Goal: Navigation & Orientation: Find specific page/section

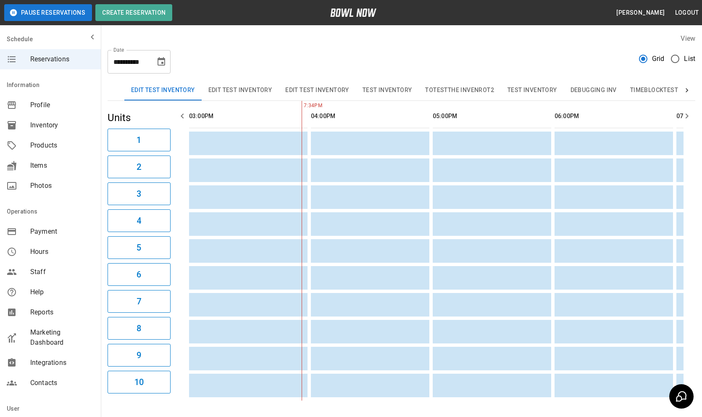
scroll to position [87, 0]
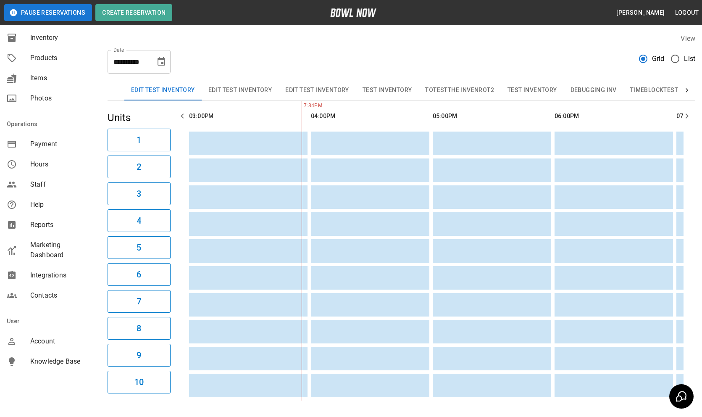
click at [52, 338] on span "Account" at bounding box center [62, 341] width 64 height 10
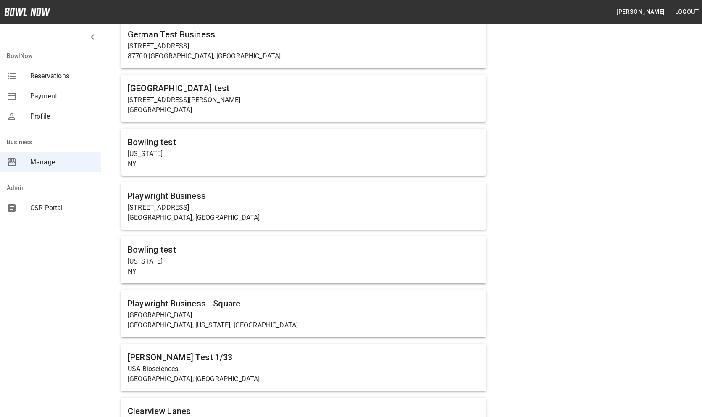
scroll to position [268, 0]
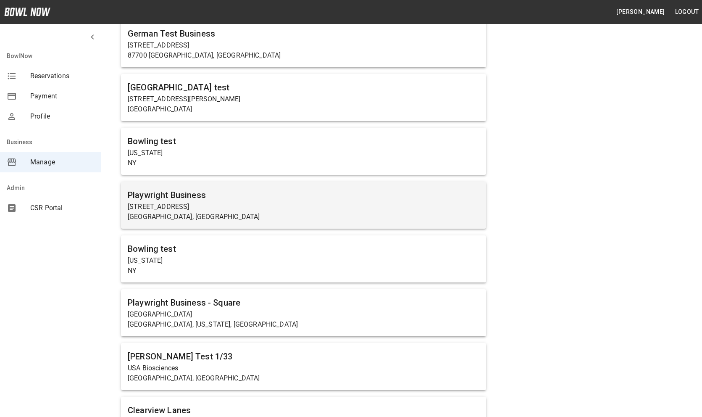
click at [212, 209] on p "[STREET_ADDRESS]" at bounding box center [304, 207] width 352 height 10
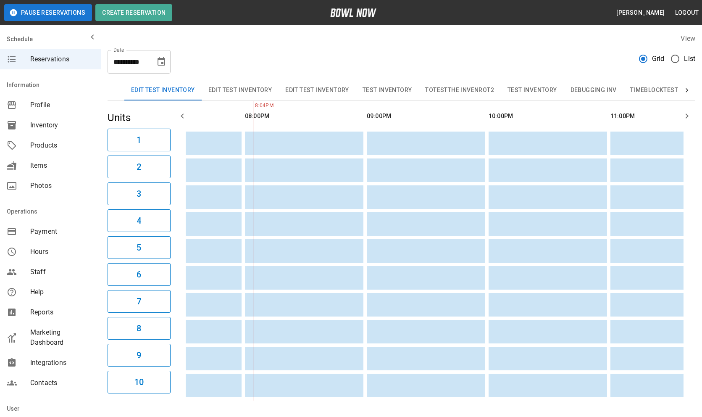
scroll to position [87, 0]
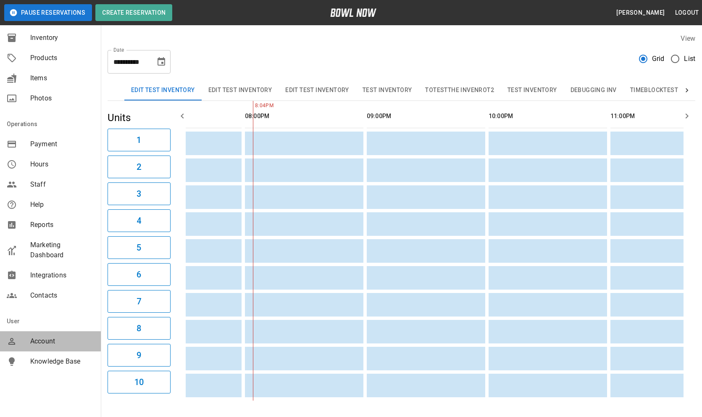
click at [48, 342] on span "Account" at bounding box center [62, 341] width 64 height 10
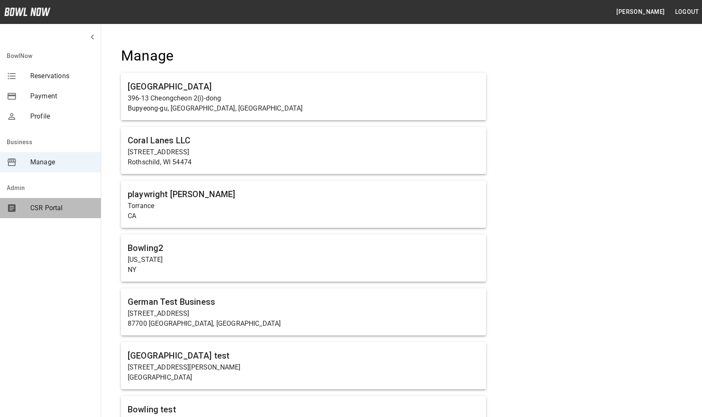
click at [38, 209] on span "CSR Portal" at bounding box center [62, 208] width 64 height 10
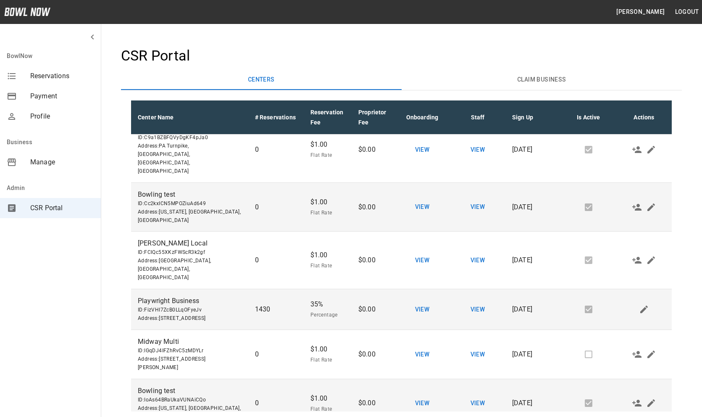
scroll to position [664, 0]
